Goal: Task Accomplishment & Management: Manage account settings

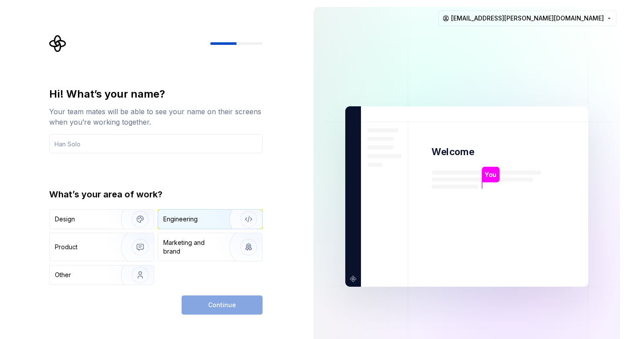
click at [186, 218] on div "Engineering" at bounding box center [180, 219] width 34 height 9
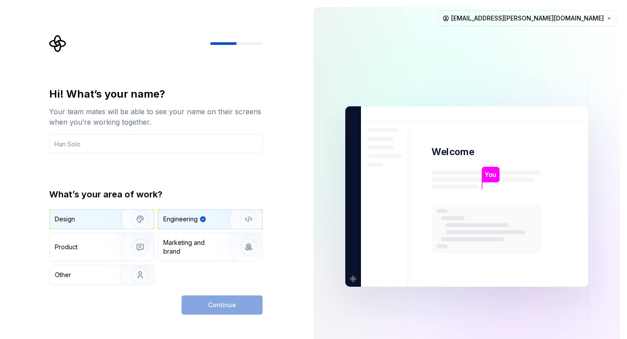
click at [103, 217] on div "Design" at bounding box center [82, 219] width 55 height 9
click at [182, 226] on div "Engineering" at bounding box center [210, 218] width 104 height 19
click at [165, 154] on div "Hi! What’s your name? Your team mates will be able to see your name on their sc…" at bounding box center [155, 186] width 213 height 198
click at [135, 145] on input "text" at bounding box center [155, 143] width 213 height 19
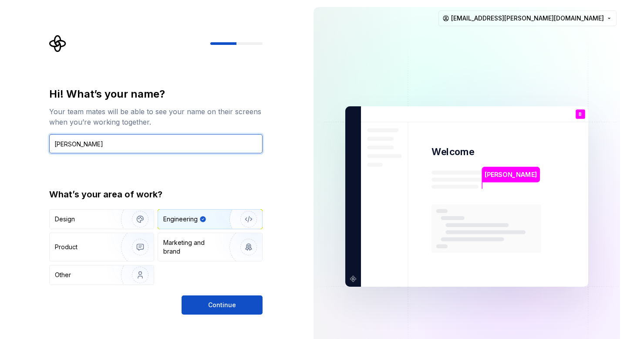
type input "[PERSON_NAME]"
click at [69, 163] on div "Hi! What’s your name? Your team mates will be able to see your name on their sc…" at bounding box center [155, 186] width 213 height 198
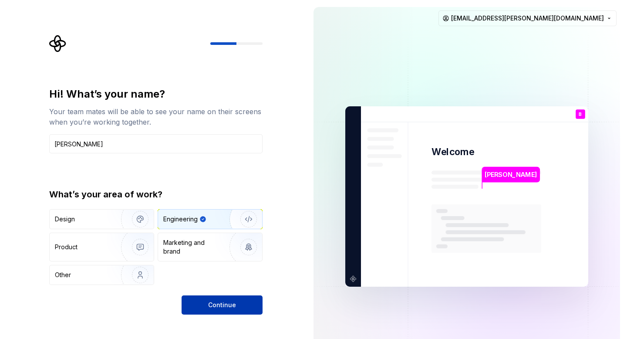
click at [212, 300] on span "Continue" at bounding box center [222, 304] width 28 height 9
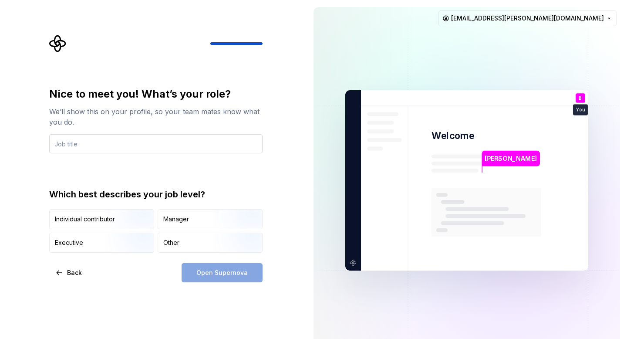
click at [106, 148] on input "text" at bounding box center [155, 143] width 213 height 19
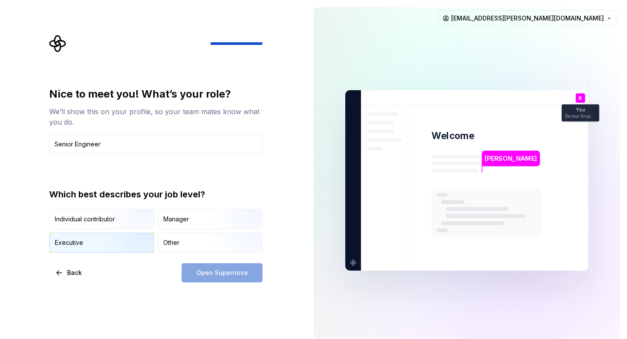
type input "Senior Engineer"
click at [110, 239] on img "button" at bounding box center [133, 253] width 56 height 58
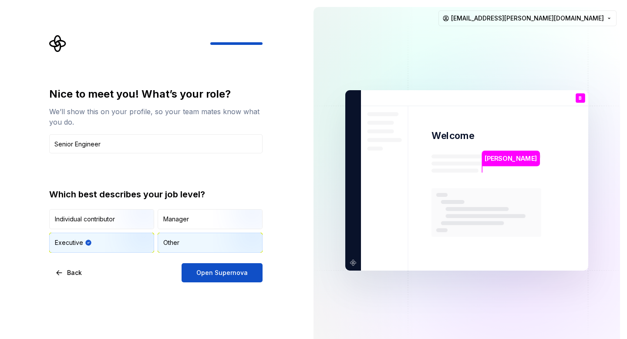
click at [173, 239] on div "Other" at bounding box center [171, 242] width 16 height 9
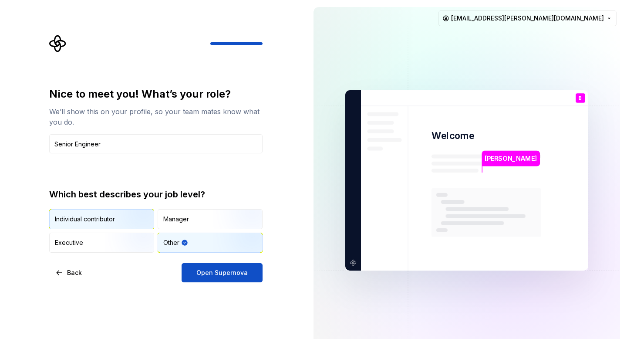
click at [128, 222] on img "button" at bounding box center [133, 230] width 56 height 58
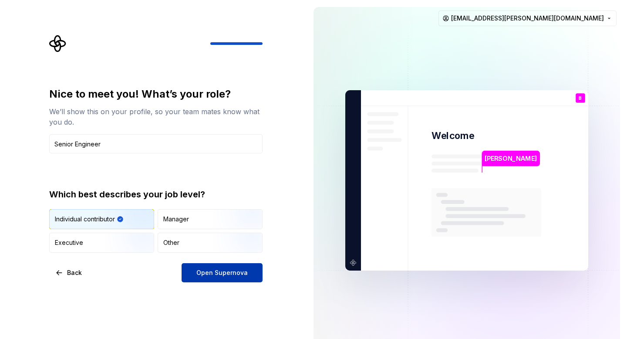
click at [212, 276] on span "Open Supernova" at bounding box center [221, 272] width 51 height 9
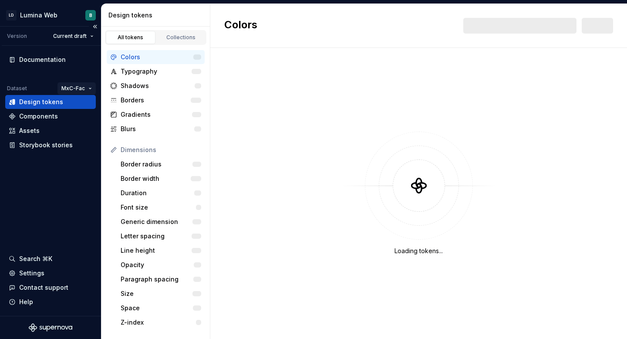
click at [76, 89] on html "LD Lumina Web B Version Current draft Documentation Dataset MxC-Fac Design toke…" at bounding box center [313, 169] width 627 height 339
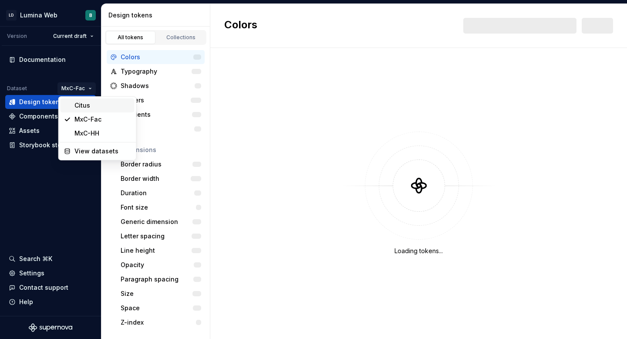
click at [82, 105] on div "Citus" at bounding box center [102, 105] width 57 height 9
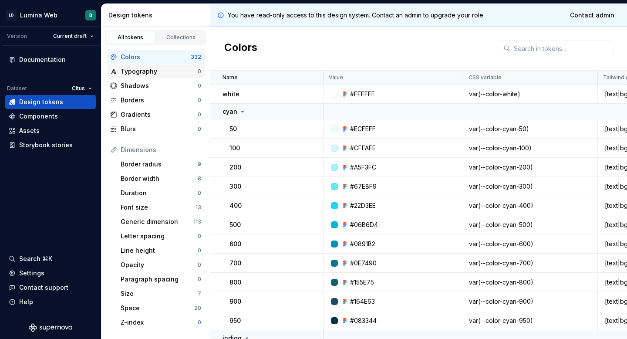
click at [151, 76] on div "Typography 0" at bounding box center [156, 71] width 98 height 14
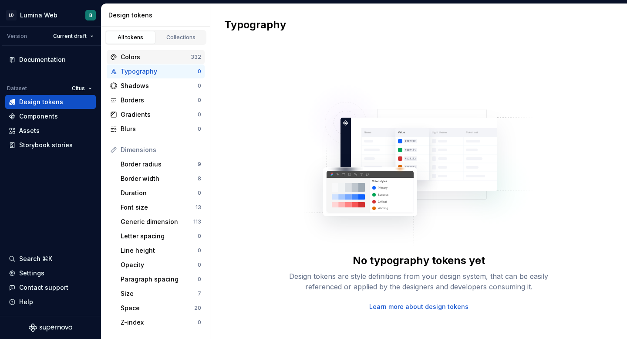
click at [142, 56] on div "Colors" at bounding box center [156, 57] width 70 height 9
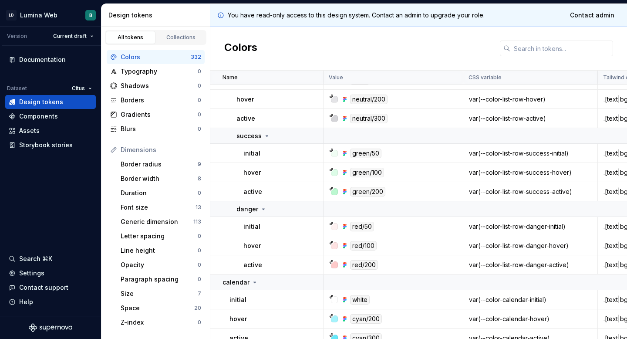
scroll to position [6971, 0]
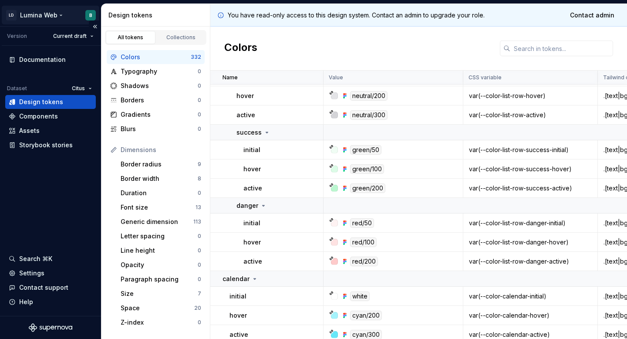
click at [92, 16] on html "LD Lumina Web B Version Current draft Documentation Dataset Citus Design tokens…" at bounding box center [313, 169] width 627 height 339
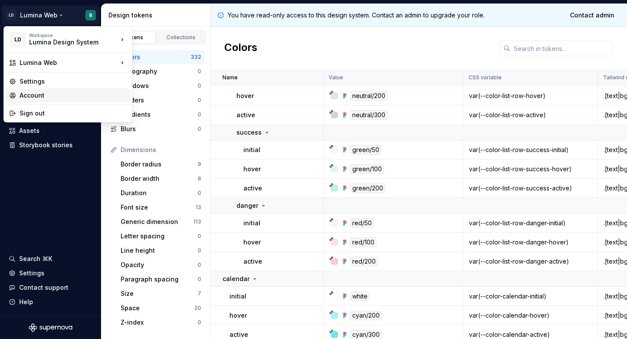
click at [61, 98] on div "Account" at bounding box center [73, 95] width 107 height 9
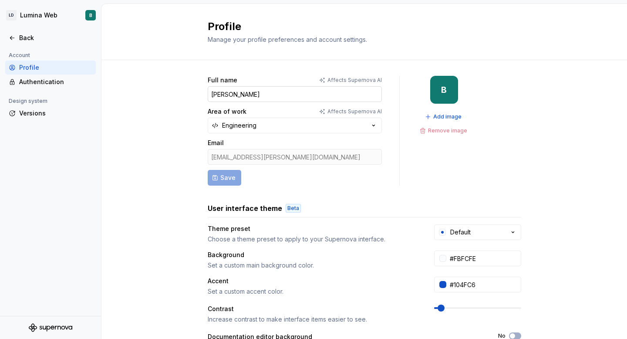
click at [228, 94] on input "[PERSON_NAME]" at bounding box center [295, 94] width 174 height 16
click at [229, 172] on button "Save" at bounding box center [225, 178] width 34 height 16
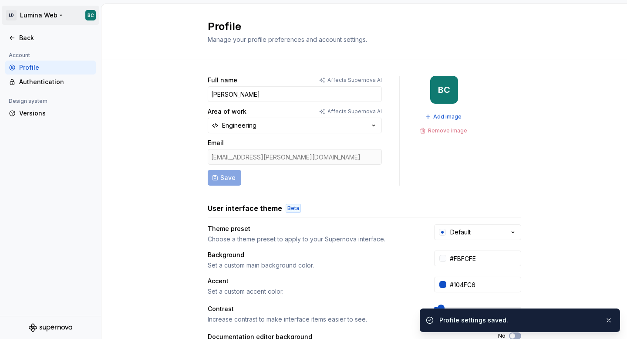
click at [89, 15] on html "LD Lumina Web BC Back Account Profile Authentication Design system Versions Pro…" at bounding box center [313, 169] width 627 height 339
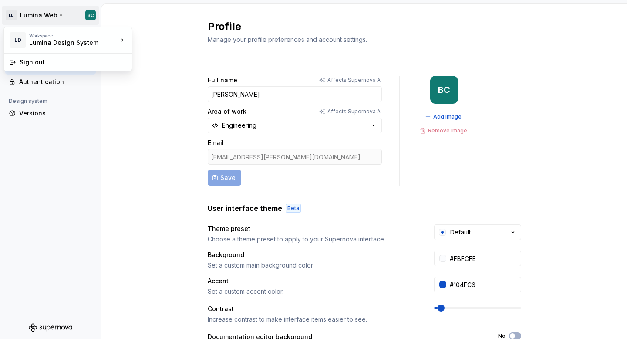
click at [148, 125] on html "LD Lumina Web BC Back Account Profile Authentication Design system Versions Pro…" at bounding box center [313, 169] width 627 height 339
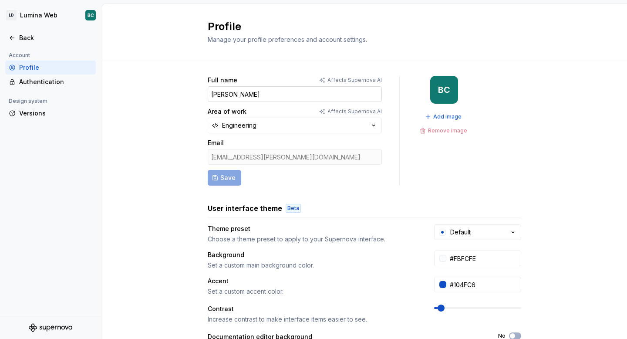
click at [229, 93] on input "[PERSON_NAME]" at bounding box center [295, 94] width 174 height 16
click at [233, 171] on button "Save" at bounding box center [225, 178] width 34 height 16
type input "[PERSON_NAME]"
click at [30, 35] on div "Back" at bounding box center [55, 38] width 73 height 9
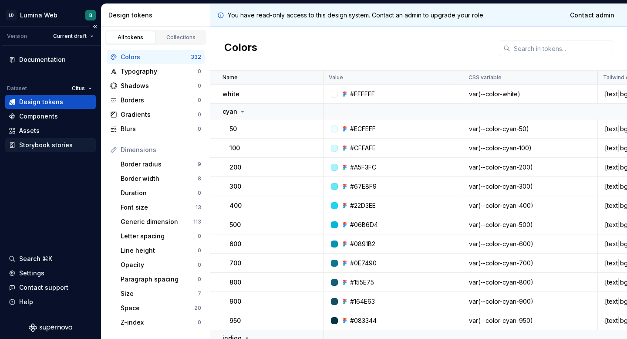
click at [48, 150] on div "Storybook stories" at bounding box center [50, 145] width 91 height 14
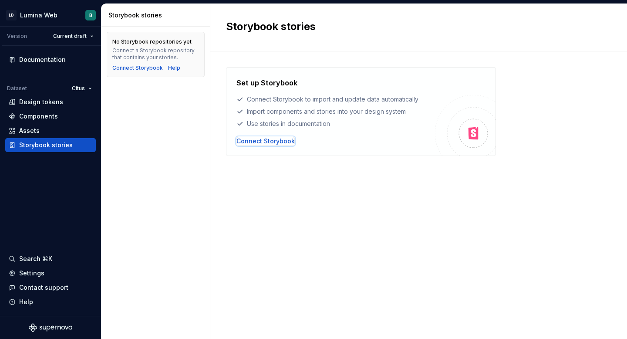
click at [259, 141] on div "Connect Storybook" at bounding box center [265, 141] width 58 height 9
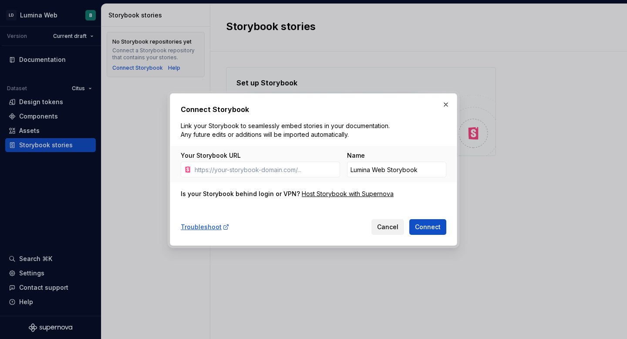
click at [380, 229] on span "Cancel" at bounding box center [387, 226] width 21 height 9
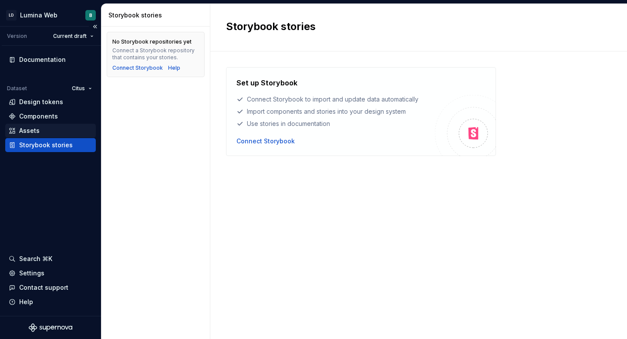
click at [62, 134] on div "Assets" at bounding box center [51, 130] width 84 height 9
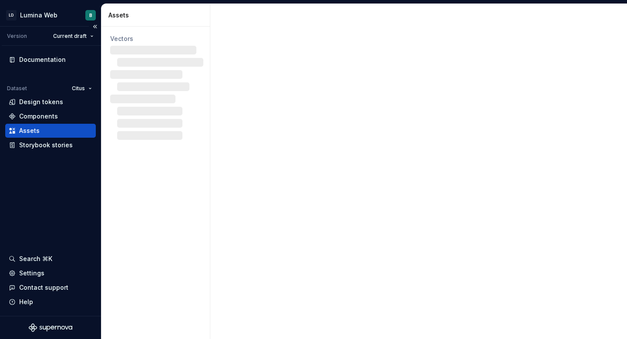
click at [40, 130] on div "Assets" at bounding box center [51, 130] width 84 height 9
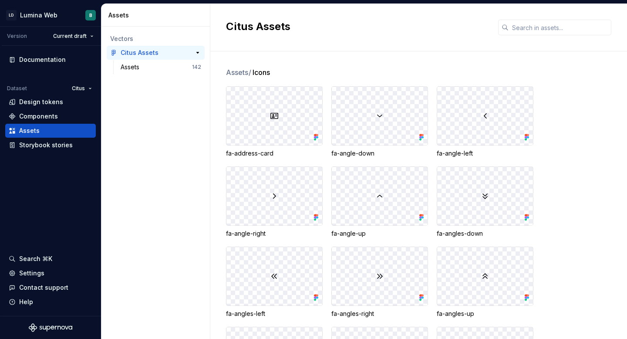
click at [153, 51] on div "Citus Assets" at bounding box center [140, 52] width 38 height 9
click at [160, 67] on div "Assets" at bounding box center [156, 67] width 71 height 9
